Goal: Transaction & Acquisition: Purchase product/service

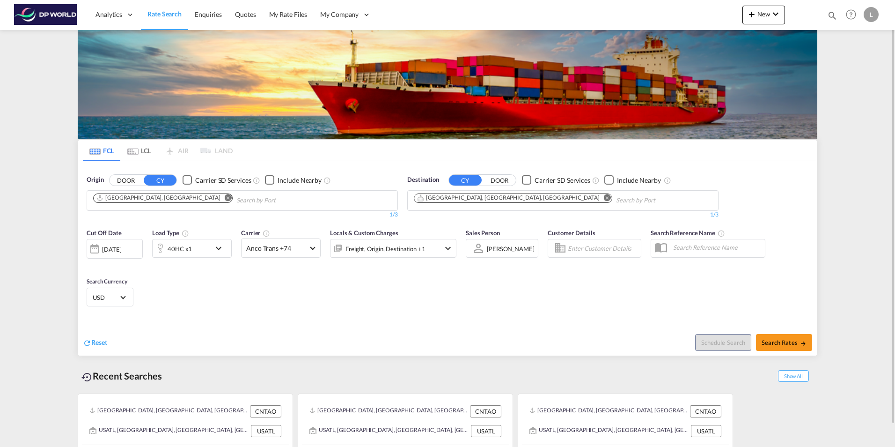
click at [225, 197] on md-icon "Remove" at bounding box center [228, 197] width 7 height 7
click at [104, 201] on body "Analytics Dashboard Rate Search Enquiries Quotes My Rate Files My Company" at bounding box center [447, 223] width 895 height 447
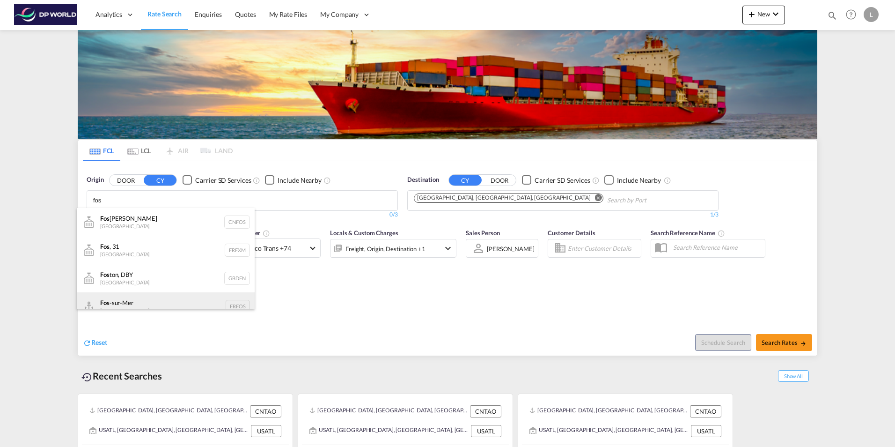
type input "fos"
click at [134, 304] on div "Fos -sur-Mer [GEOGRAPHIC_DATA] FRFOS" at bounding box center [166, 306] width 178 height 28
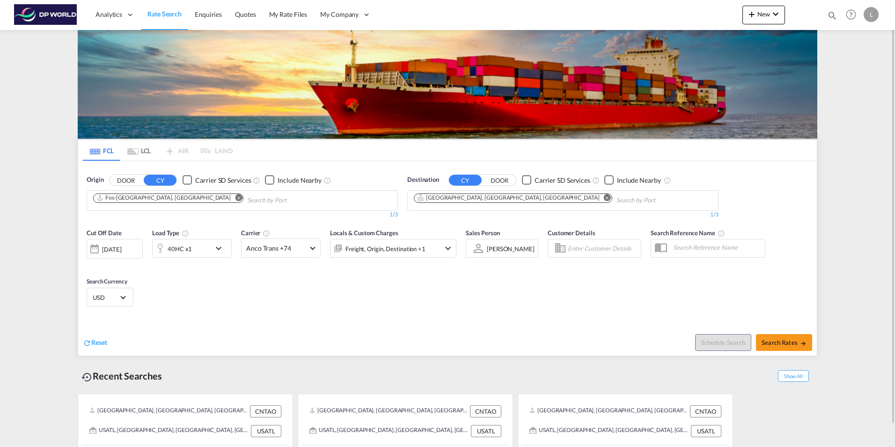
click at [604, 197] on md-icon "Remove" at bounding box center [607, 197] width 7 height 7
click at [435, 203] on body "Analytics Dashboard Rate Search Enquiries Quotes My Rate Files My Company" at bounding box center [447, 223] width 895 height 447
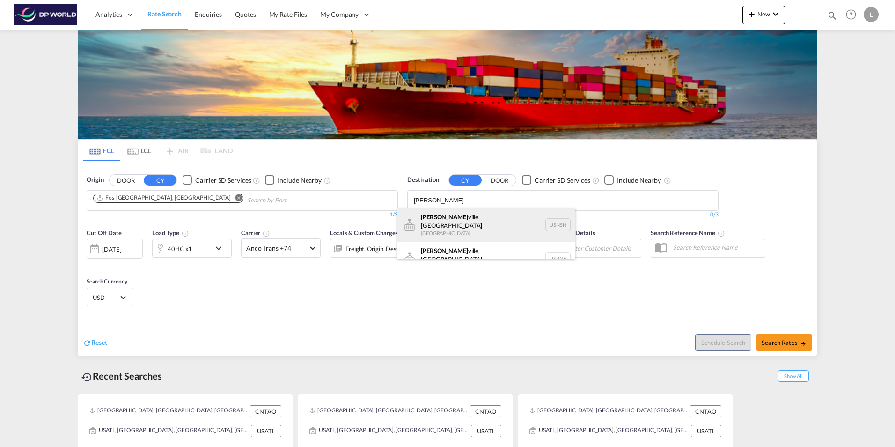
type input "[PERSON_NAME]"
click at [439, 223] on div "[PERSON_NAME] ville, [GEOGRAPHIC_DATA] [GEOGRAPHIC_DATA] USNSH" at bounding box center [487, 225] width 178 height 34
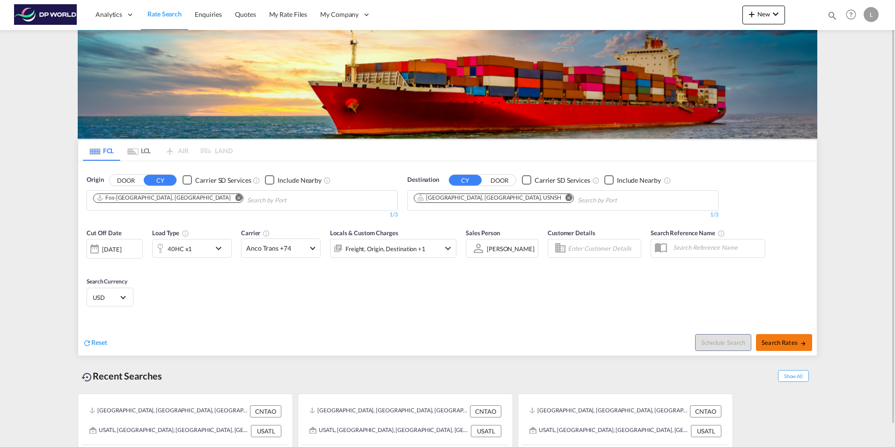
click at [786, 346] on span "Search Rates" at bounding box center [784, 342] width 45 height 7
type input "FRFOS to USNSH / [DATE]"
